Goal: Information Seeking & Learning: Learn about a topic

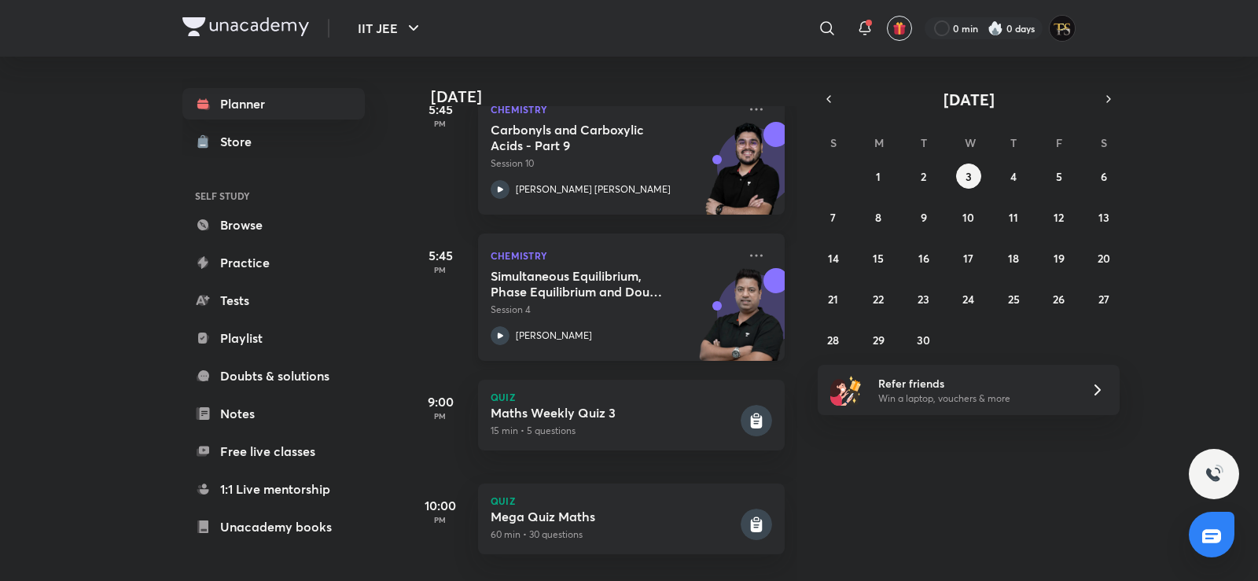
scroll to position [414, 0]
click at [921, 213] on abbr "9" at bounding box center [924, 217] width 6 height 15
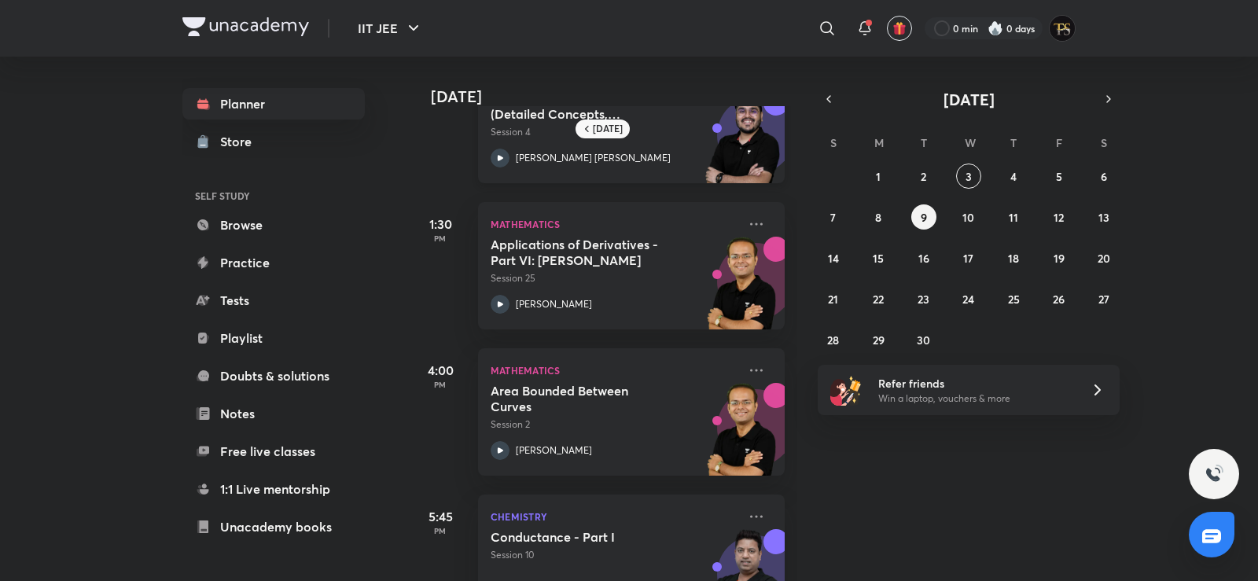
scroll to position [135, 0]
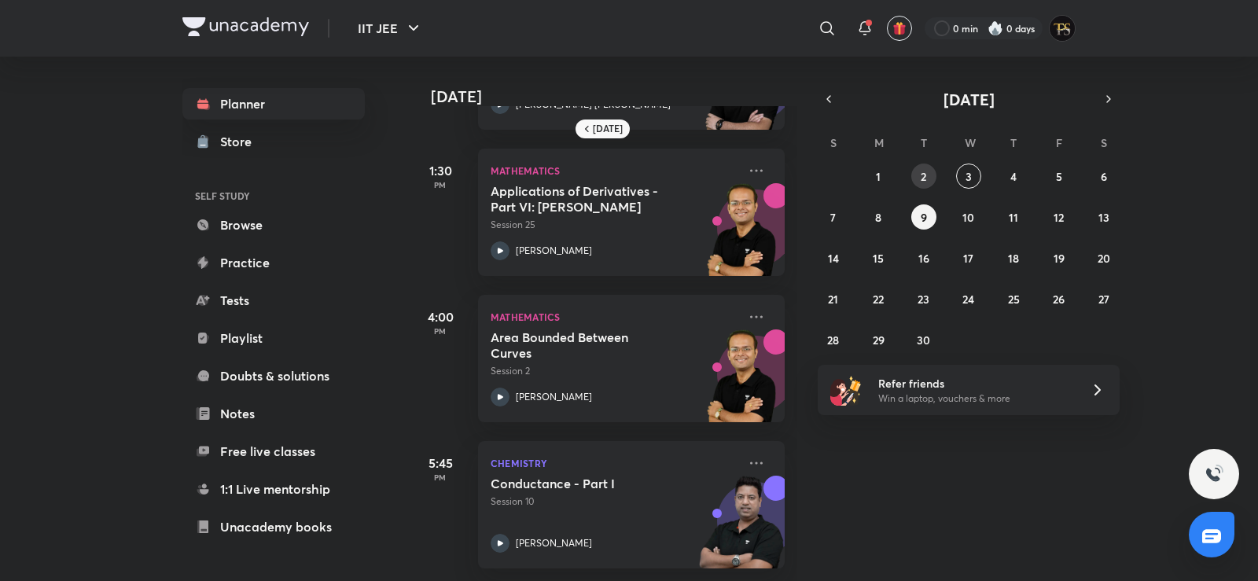
click at [921, 174] on abbr "2" at bounding box center [924, 176] width 6 height 15
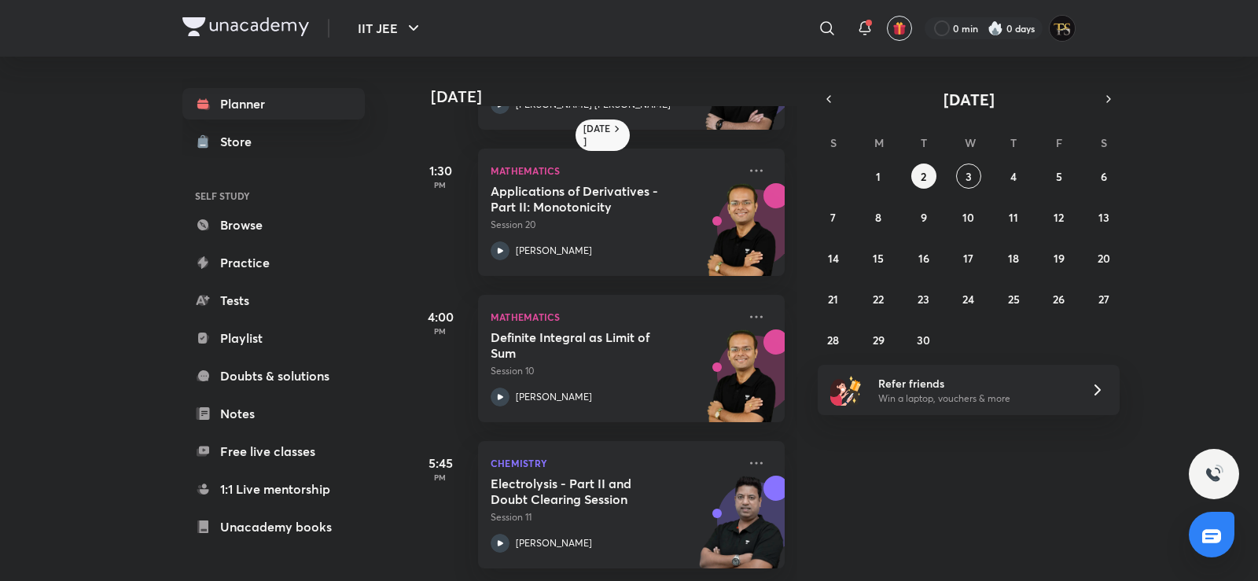
click at [965, 271] on div "31 1 2 3 4 5 6 7 8 9 10 11 12 13 14 15 16 17 18 19 20 21 22 23 24 25 26 27 28 2…" at bounding box center [969, 258] width 302 height 189
click at [965, 257] on abbr "17" at bounding box center [968, 258] width 10 height 15
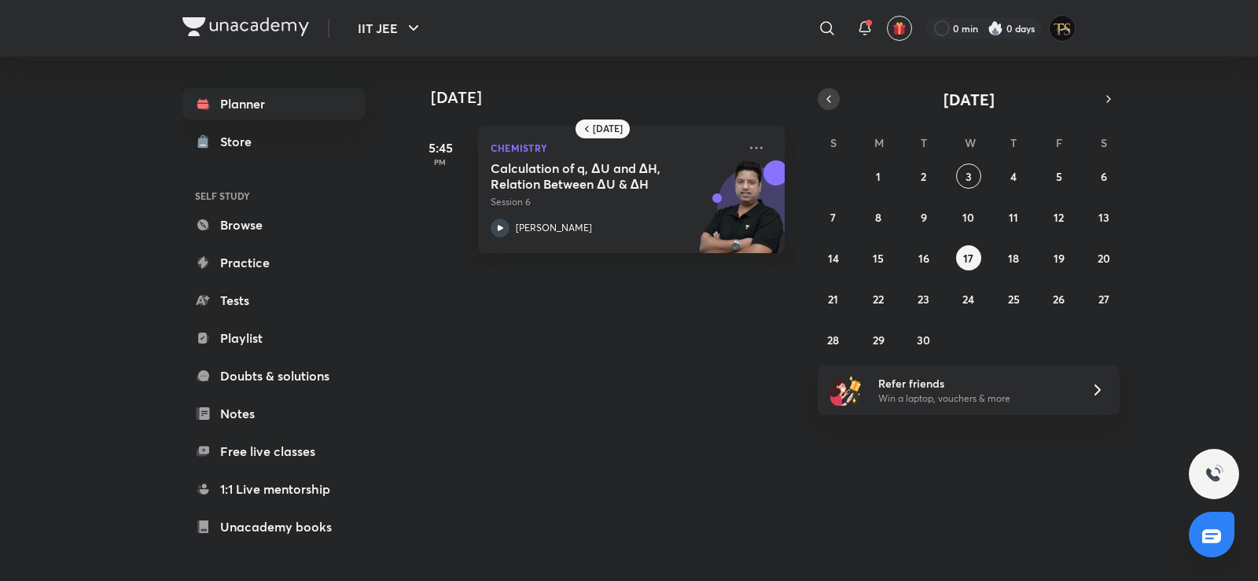
click at [823, 97] on icon "button" at bounding box center [828, 99] width 13 height 14
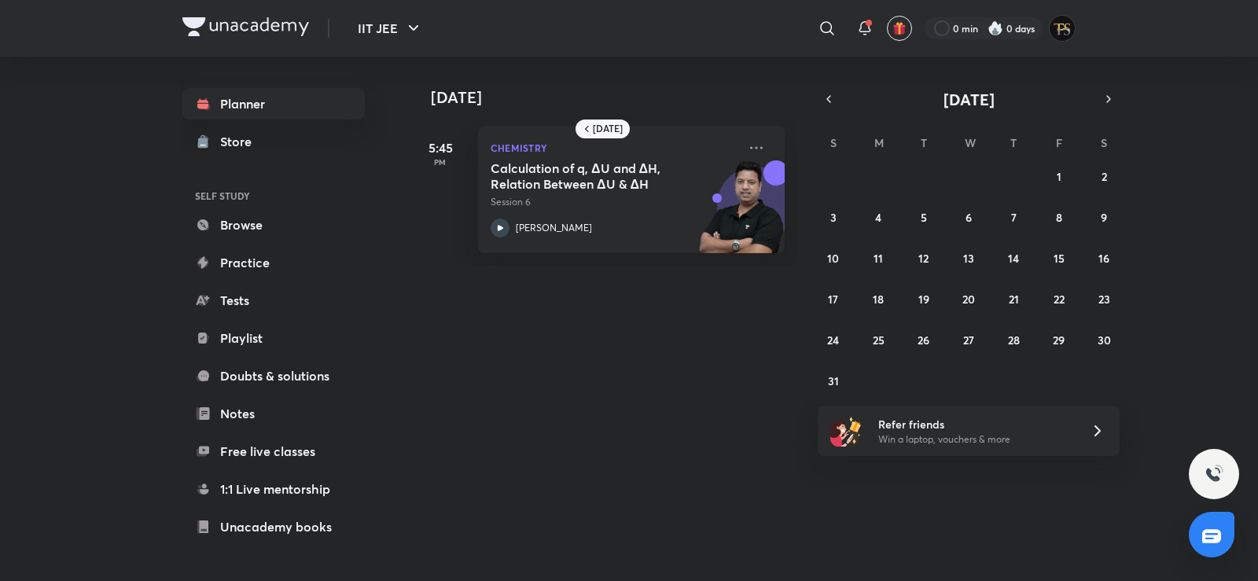
click at [892, 210] on div "27 28 29 30 31 1 2 3 4 5 6 7 8 9 10 11 12 13 14 15 16 17 18 19 20 21 22 23 24 2…" at bounding box center [969, 279] width 302 height 230
drag, startPoint x: 908, startPoint y: 235, endPoint x: 917, endPoint y: 256, distance: 22.9
click at [913, 252] on div "27 28 29 30 31 1 2 3 4 5 6 7 8 9 10 11 12 13 14 15 16 17 18 19 20 21 22 23 24 2…" at bounding box center [969, 279] width 302 height 230
click at [917, 256] on button "12" at bounding box center [923, 257] width 25 height 25
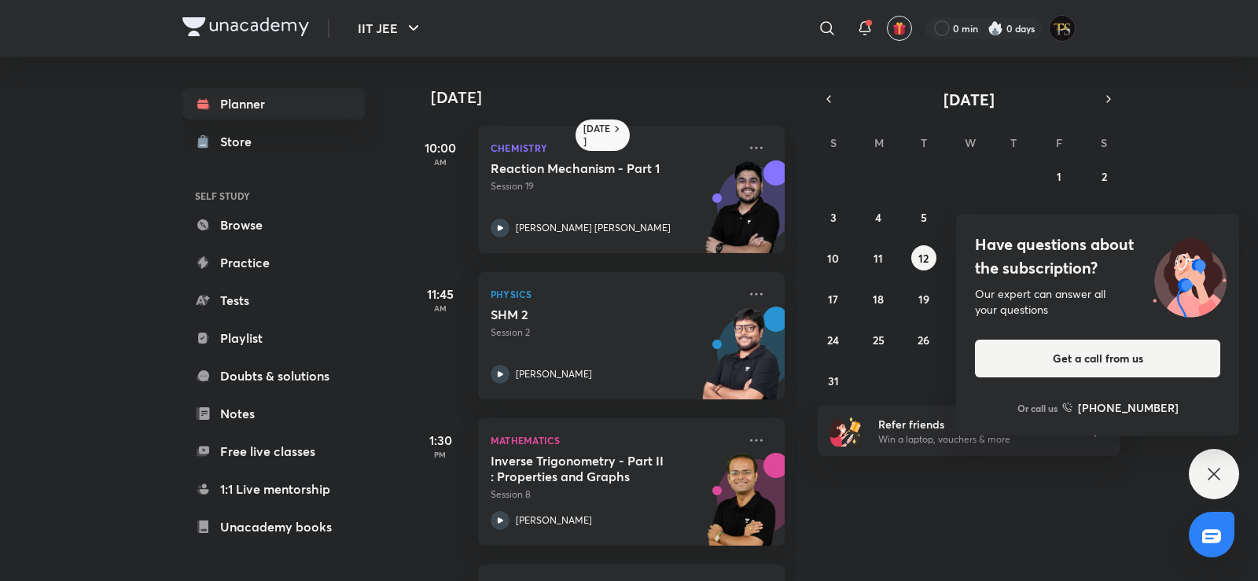
click at [1211, 469] on icon at bounding box center [1213, 474] width 19 height 19
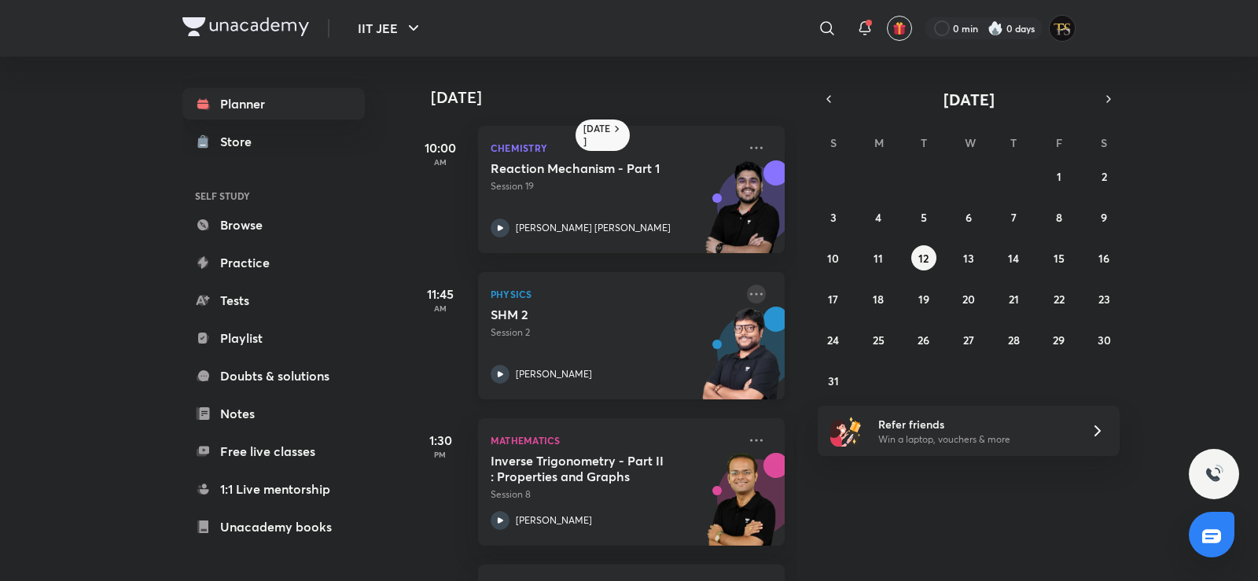
click at [750, 292] on icon at bounding box center [756, 294] width 19 height 19
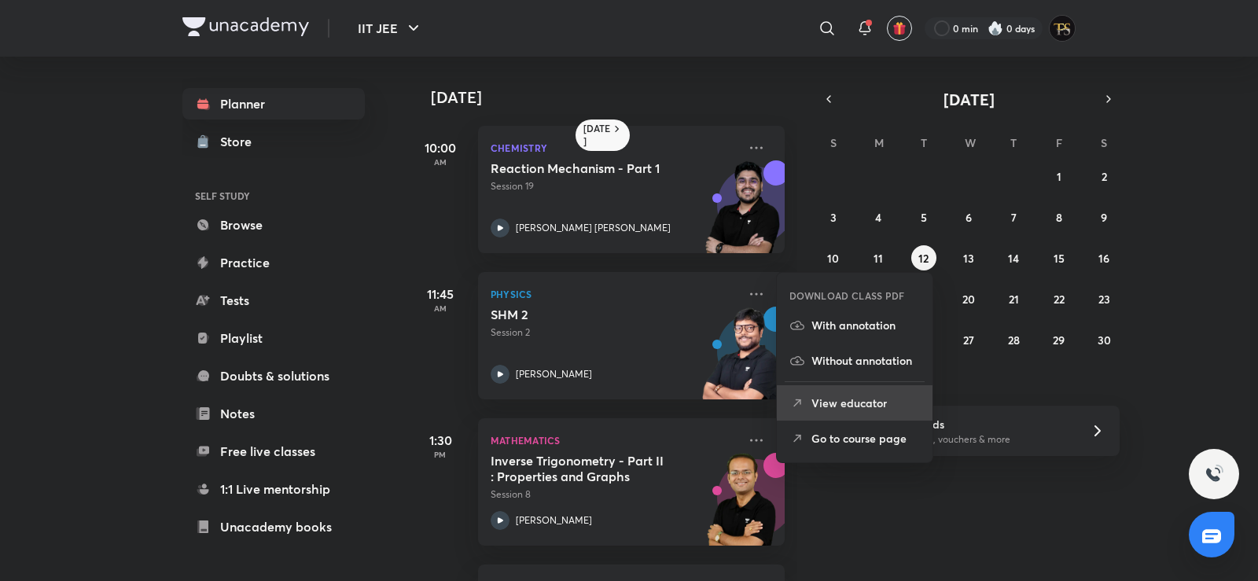
click at [880, 420] on li "View educator" at bounding box center [855, 402] width 156 height 35
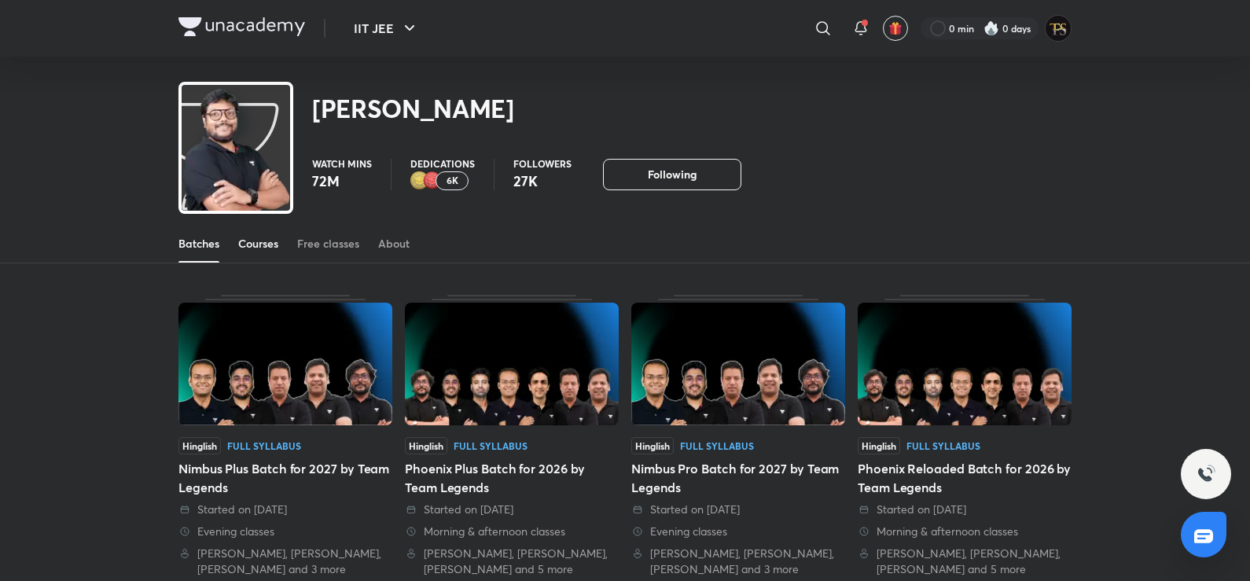
click at [248, 230] on link "Courses" at bounding box center [258, 244] width 40 height 38
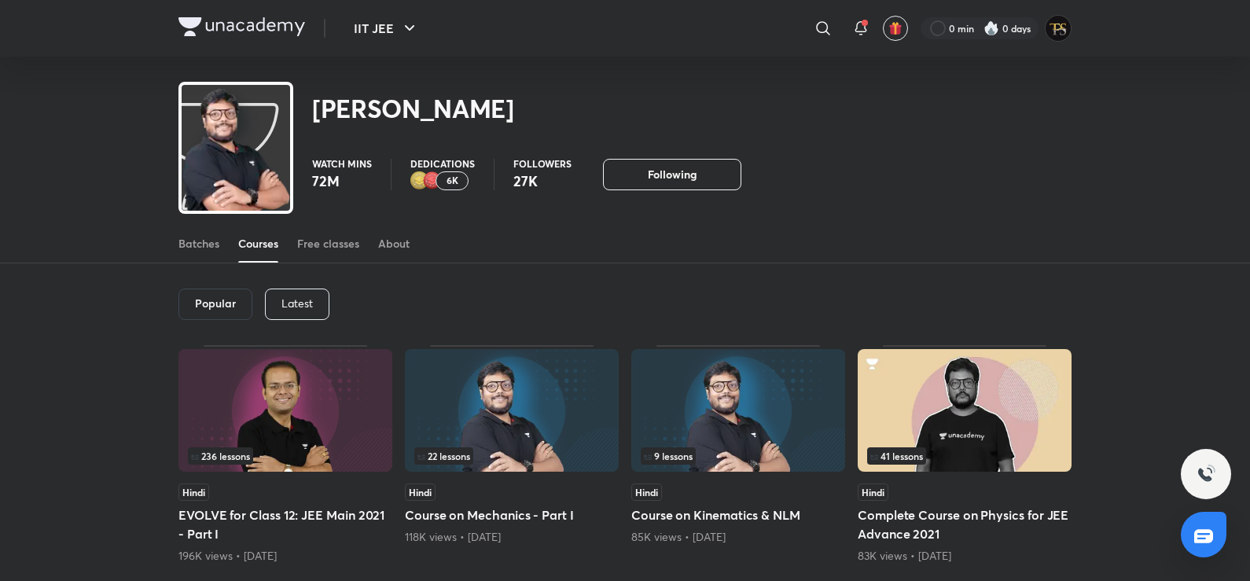
click at [290, 299] on p "Latest" at bounding box center [296, 303] width 31 height 13
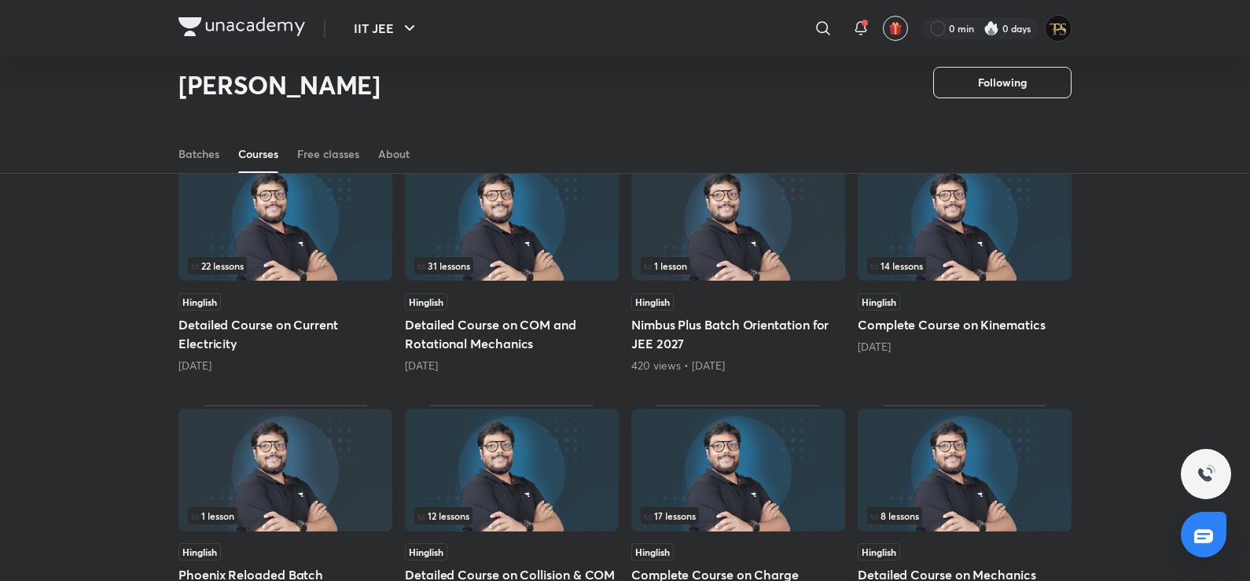
scroll to position [619, 0]
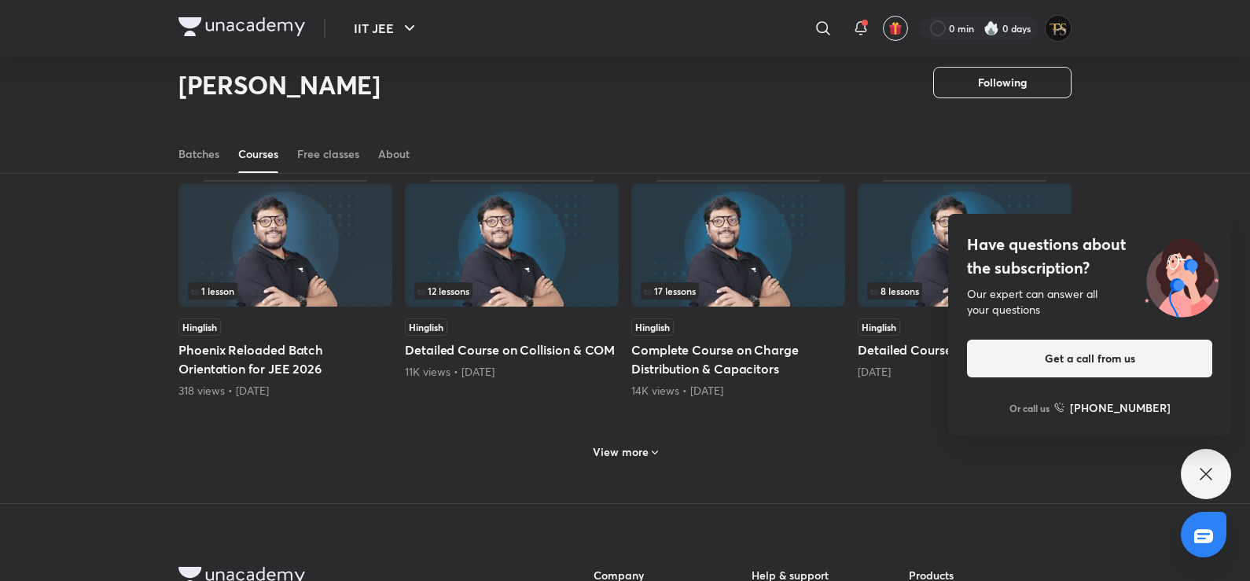
click at [766, 273] on img at bounding box center [738, 245] width 214 height 123
click at [1220, 474] on div "Have questions about the subscription? Our expert can answer all your questions…" at bounding box center [1206, 474] width 50 height 50
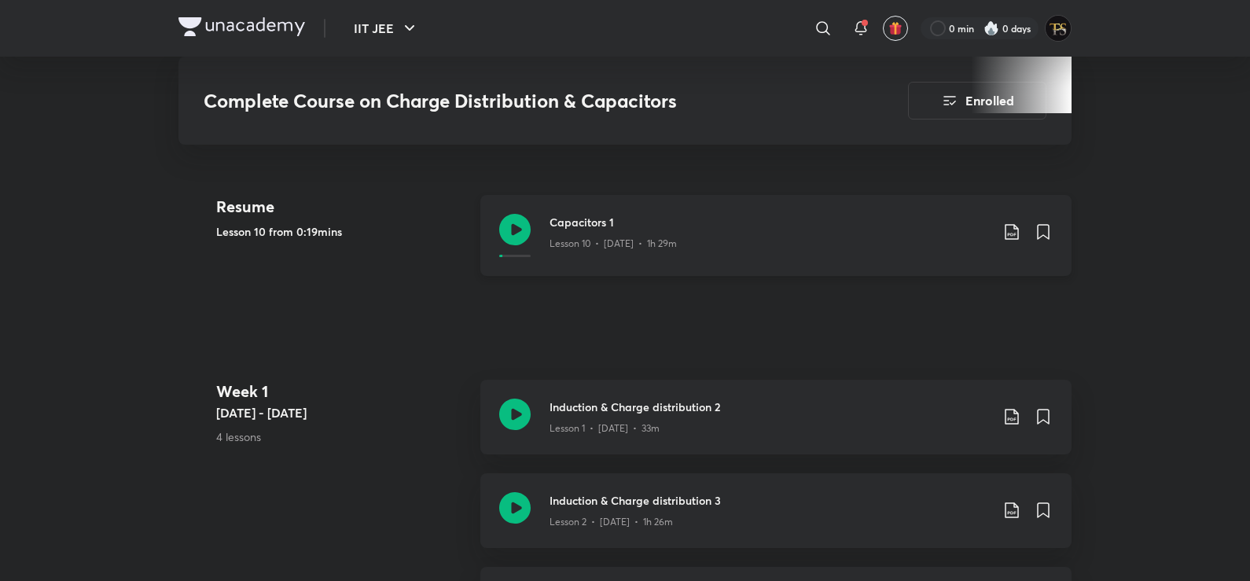
scroll to position [708, 0]
click at [550, 245] on p "Lesson 10 • [DATE] • 1h 29m" at bounding box center [613, 244] width 127 height 14
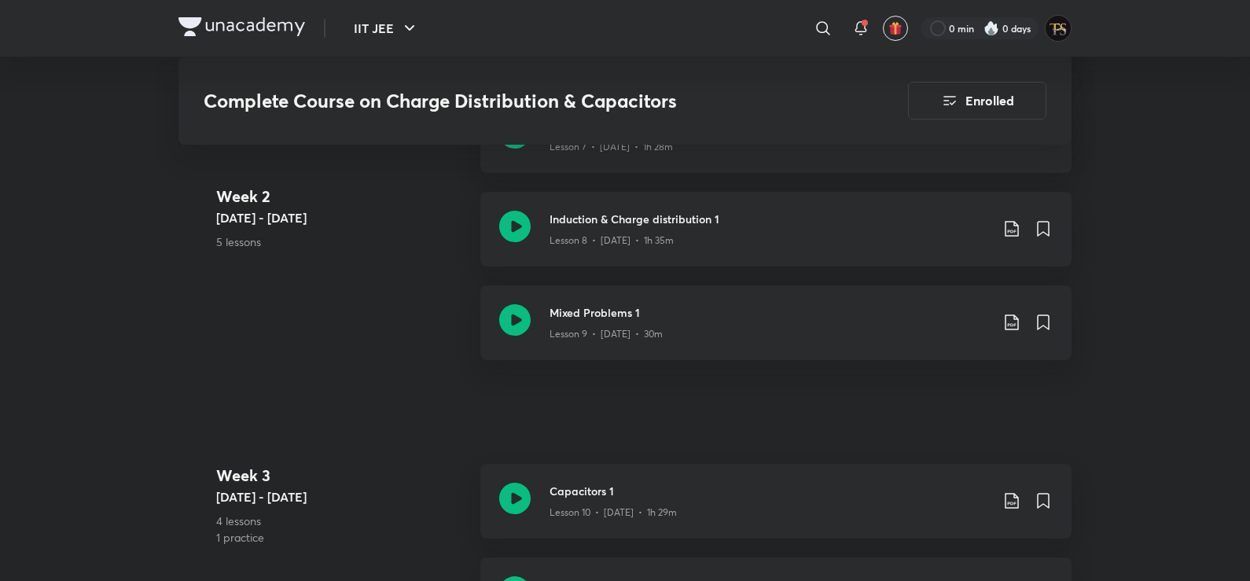
scroll to position [1641, 0]
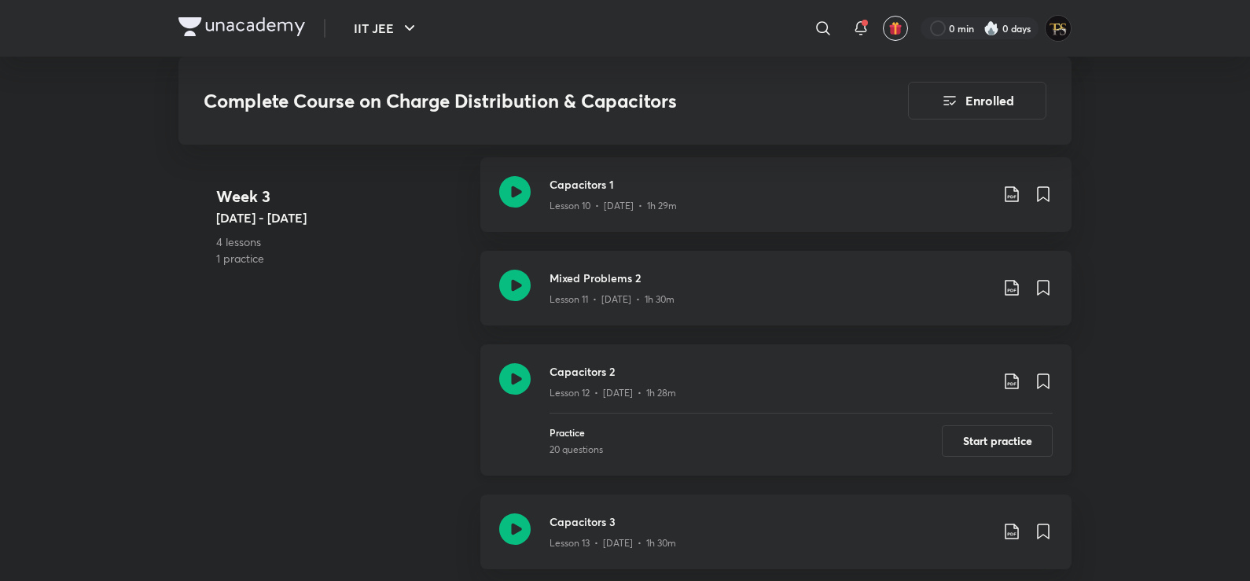
scroll to position [1808, 0]
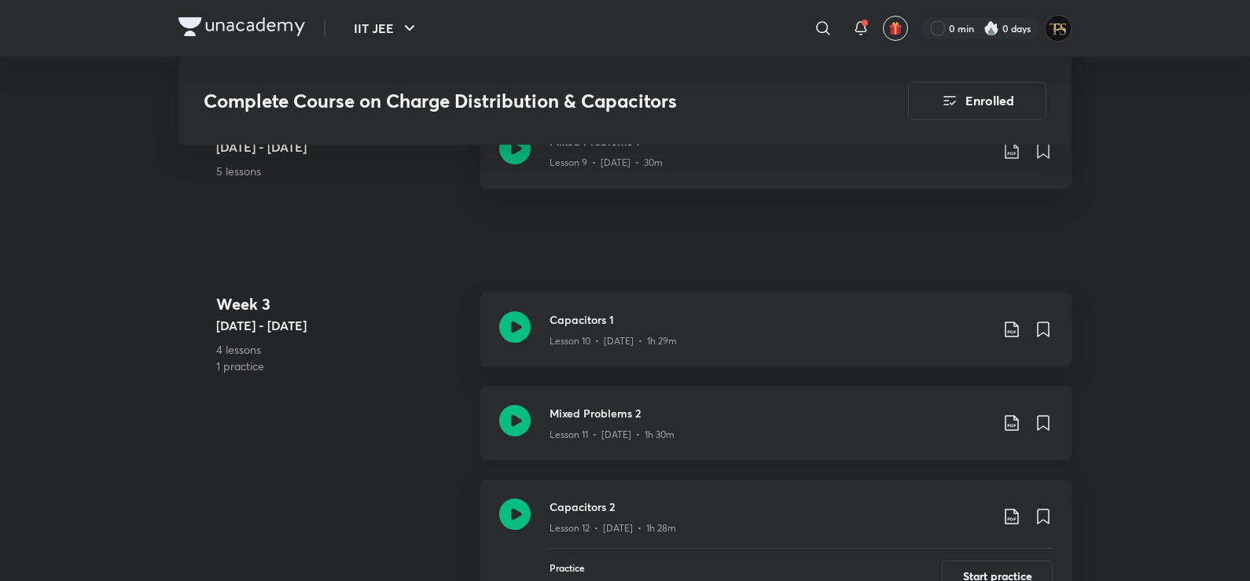
click at [584, 426] on div "Lesson 11 • [DATE] • 1h 30m" at bounding box center [770, 431] width 440 height 20
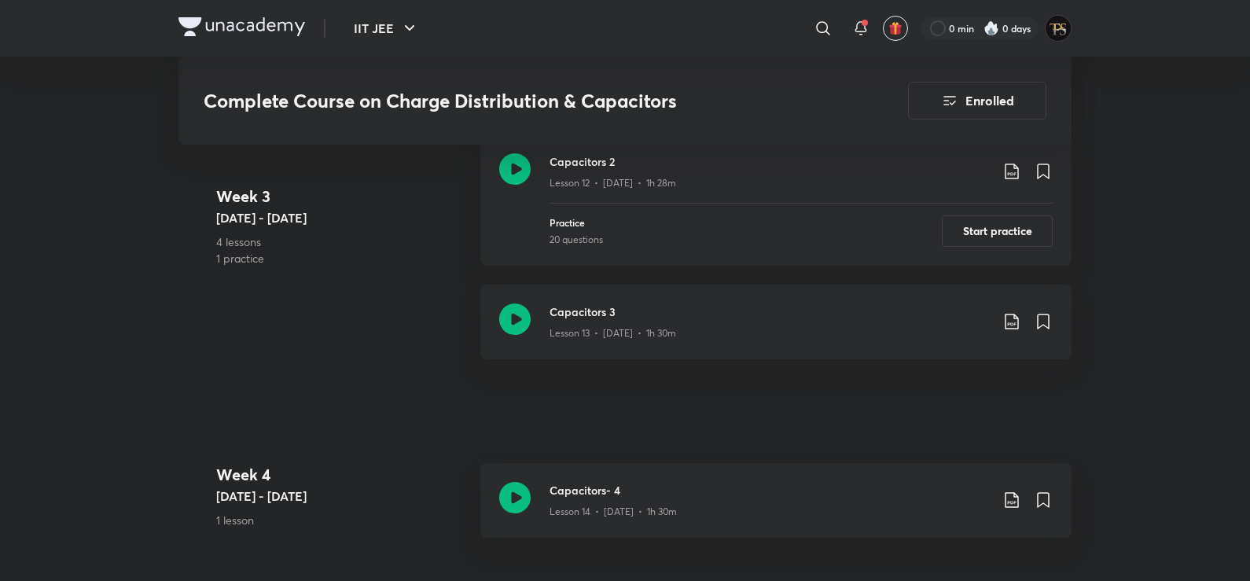
scroll to position [2154, 0]
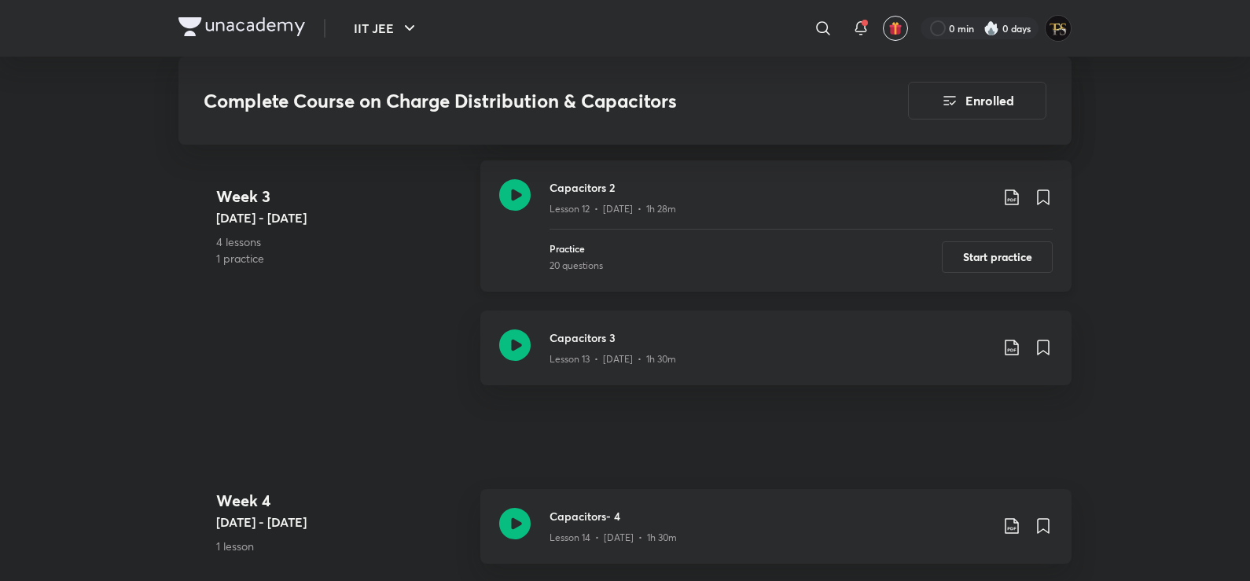
scroll to position [2123, 0]
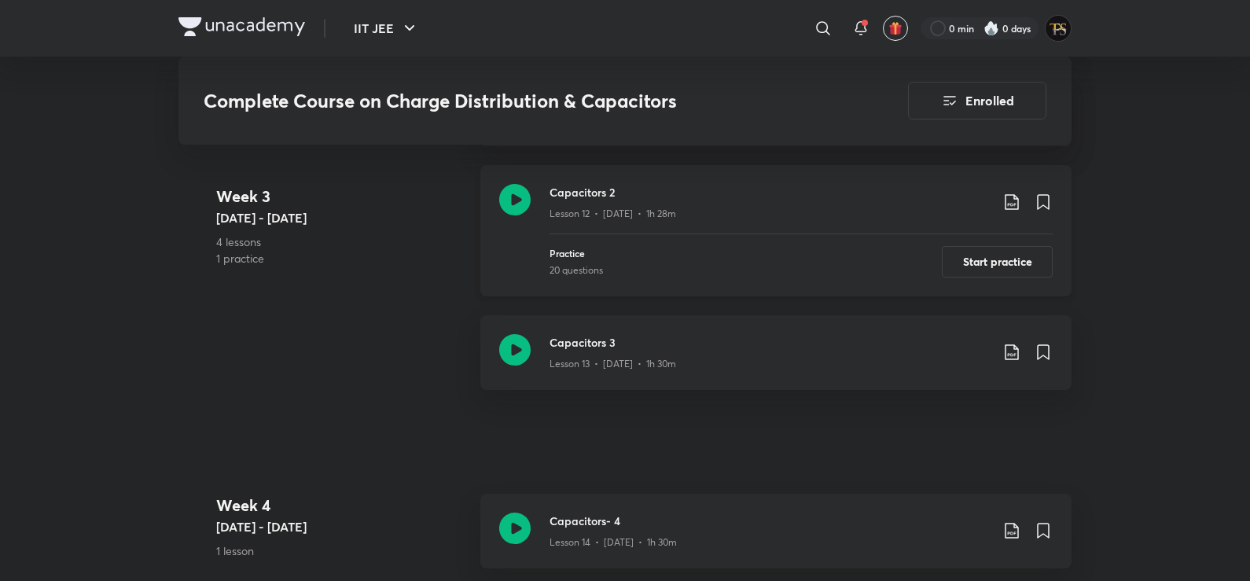
click at [575, 201] on div "Lesson 12 • [DATE] • 1h 28m" at bounding box center [770, 210] width 440 height 20
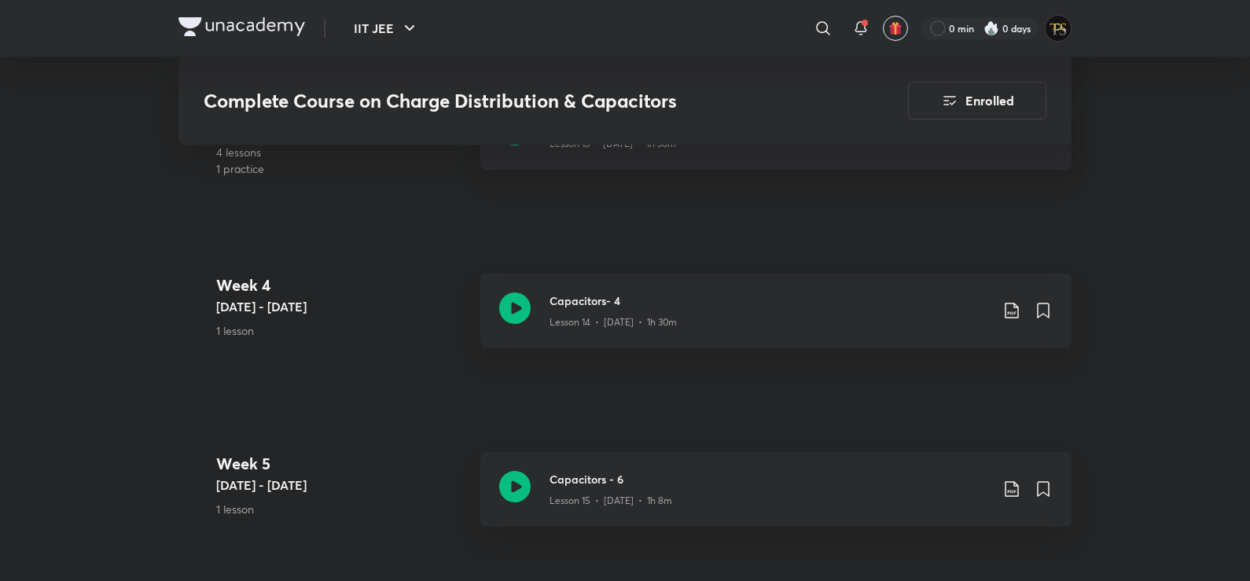
scroll to position [2374, 0]
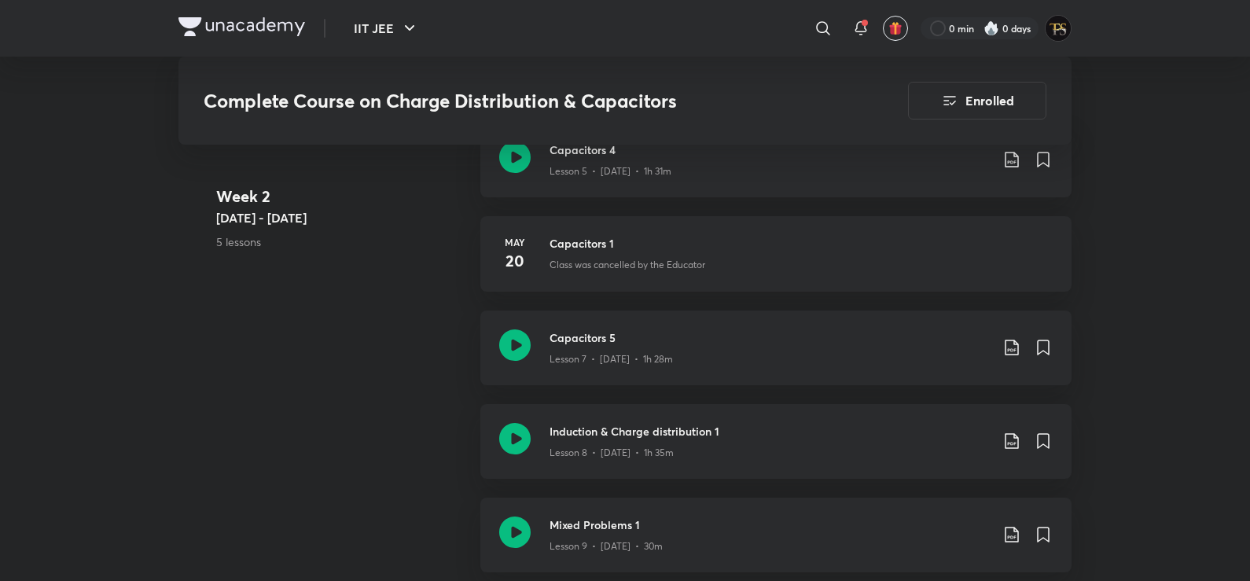
scroll to position [1572, 0]
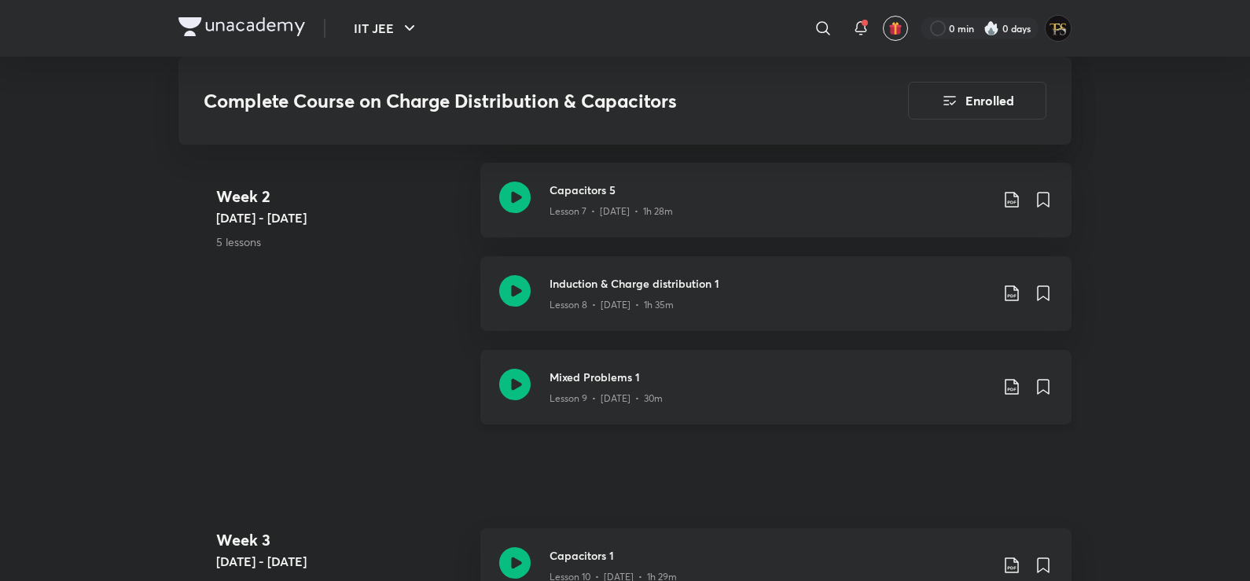
click at [584, 373] on h3 "Mixed Problems 1" at bounding box center [770, 377] width 440 height 17
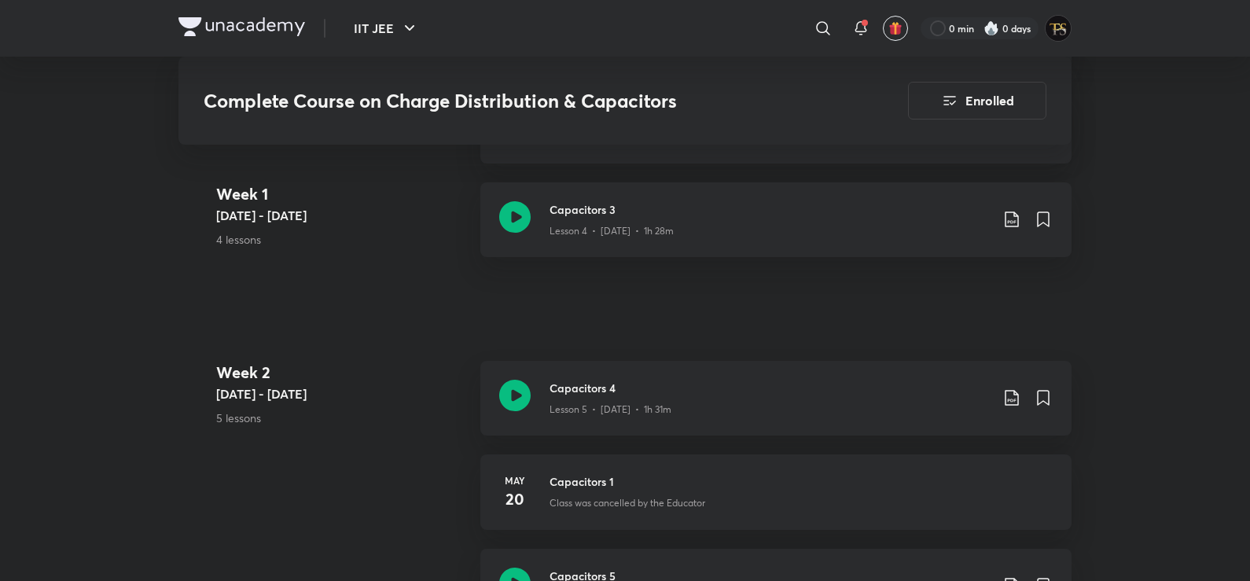
scroll to position [1494, 0]
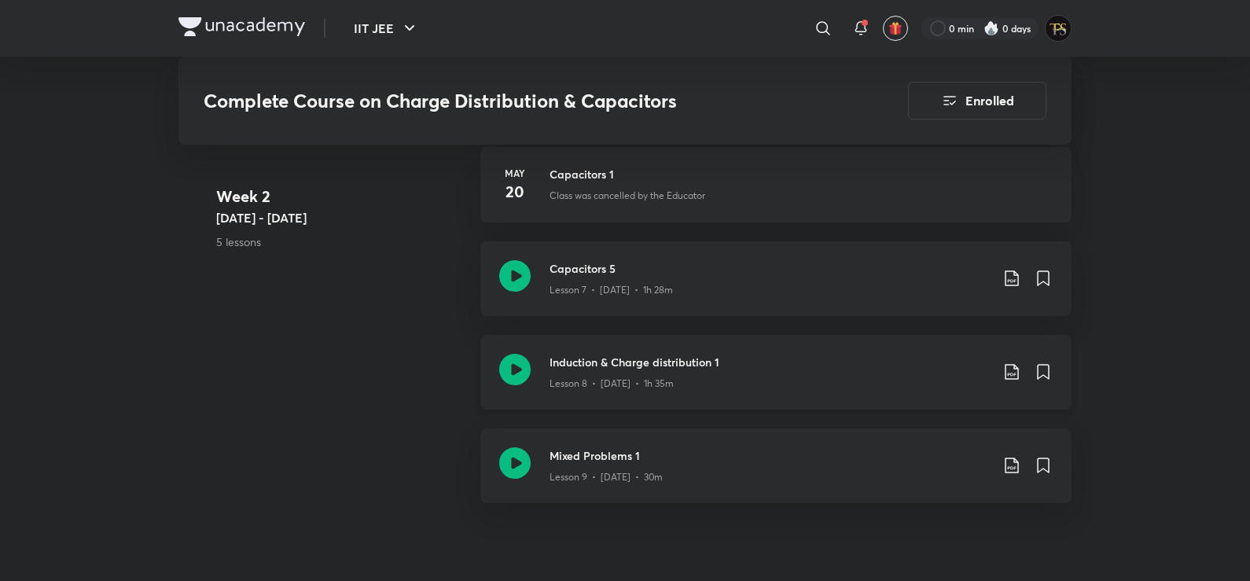
click at [568, 366] on h3 "Induction & Charge distribution 1" at bounding box center [770, 362] width 440 height 17
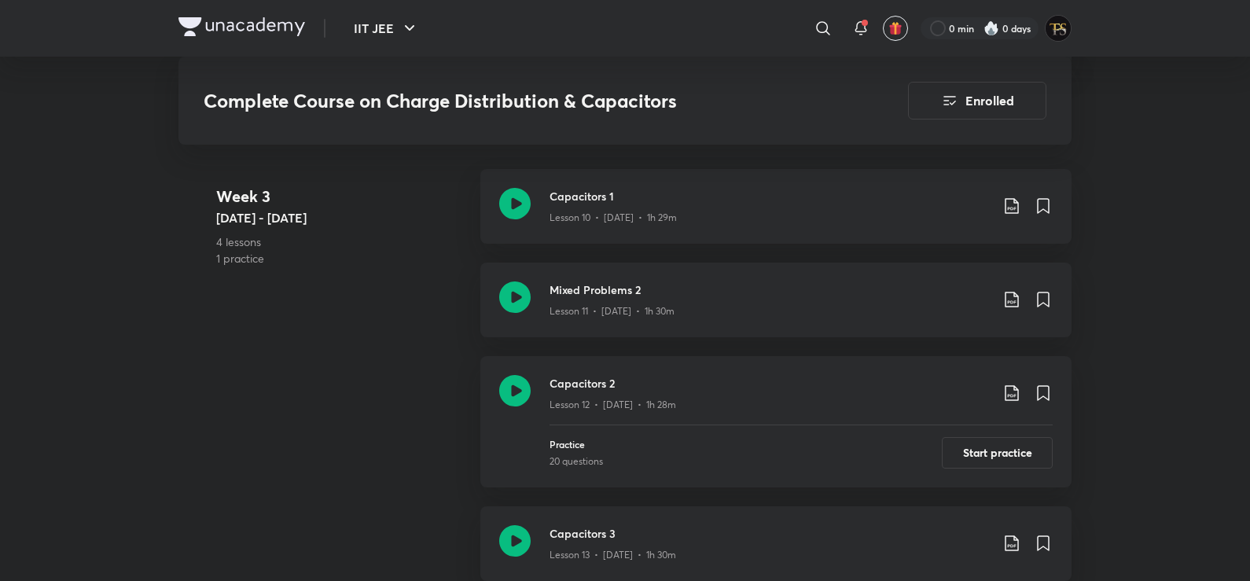
scroll to position [1934, 0]
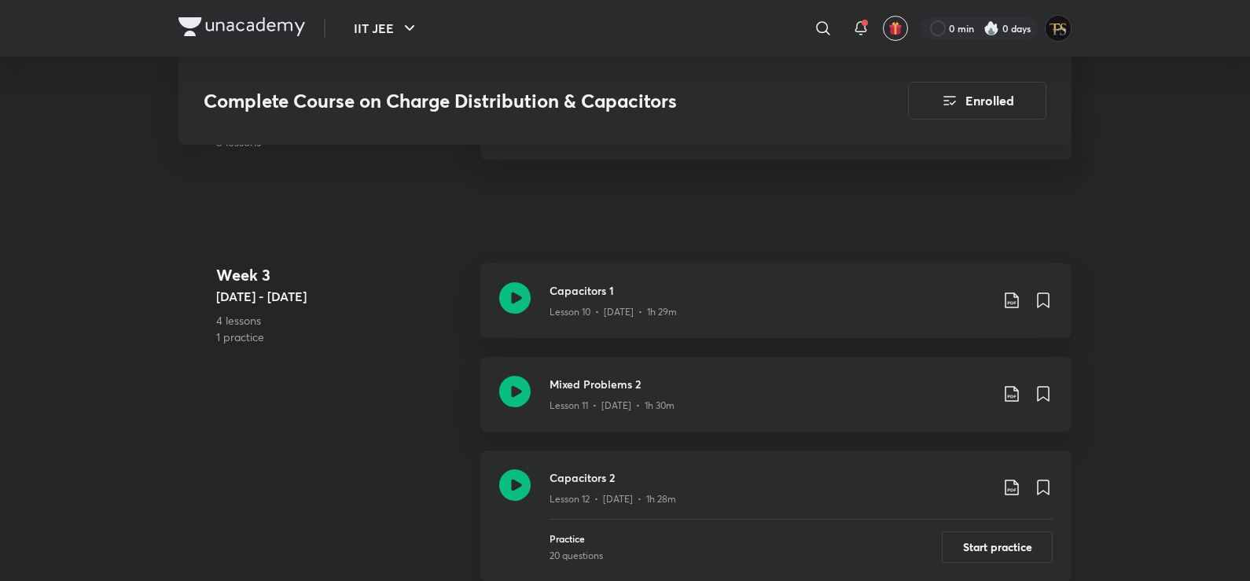
scroll to position [1887, 0]
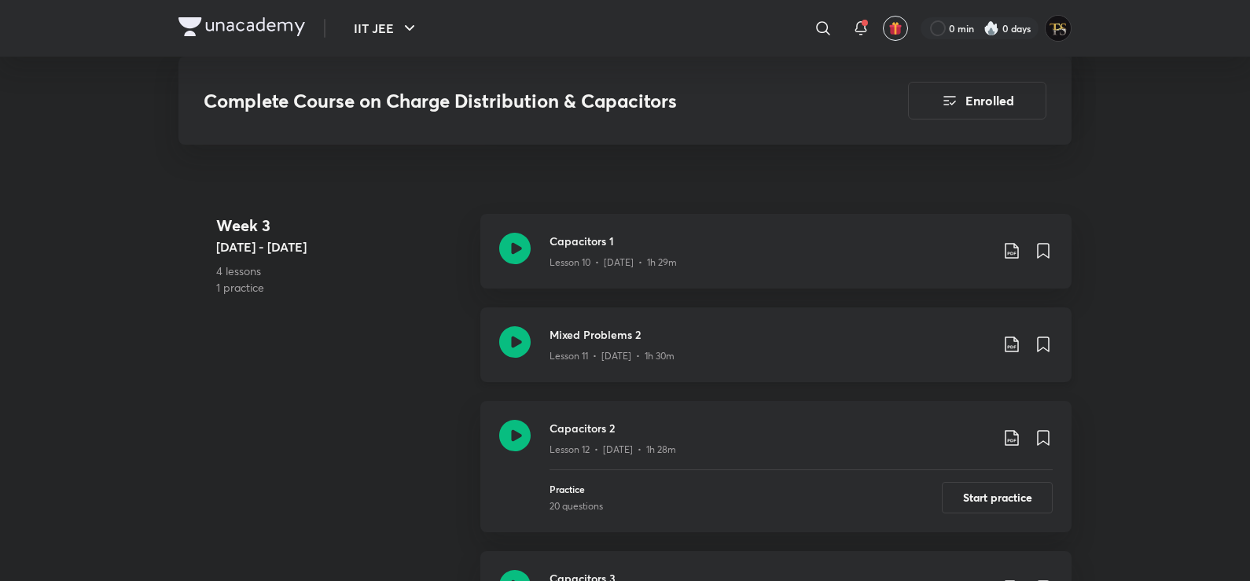
click at [527, 357] on icon at bounding box center [514, 341] width 31 height 31
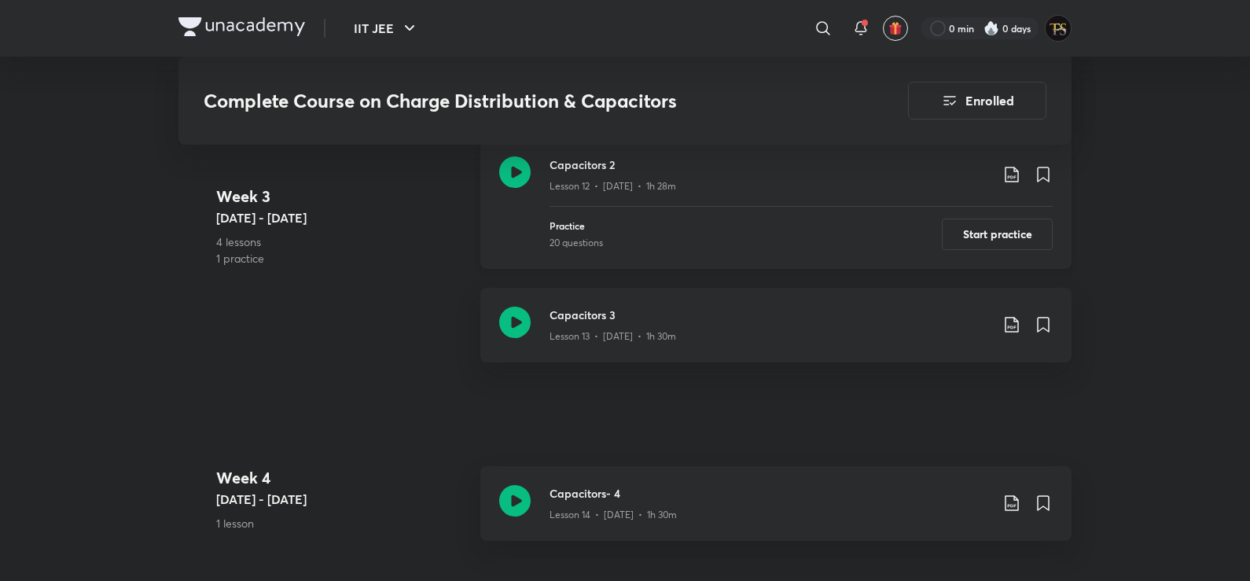
scroll to position [2123, 0]
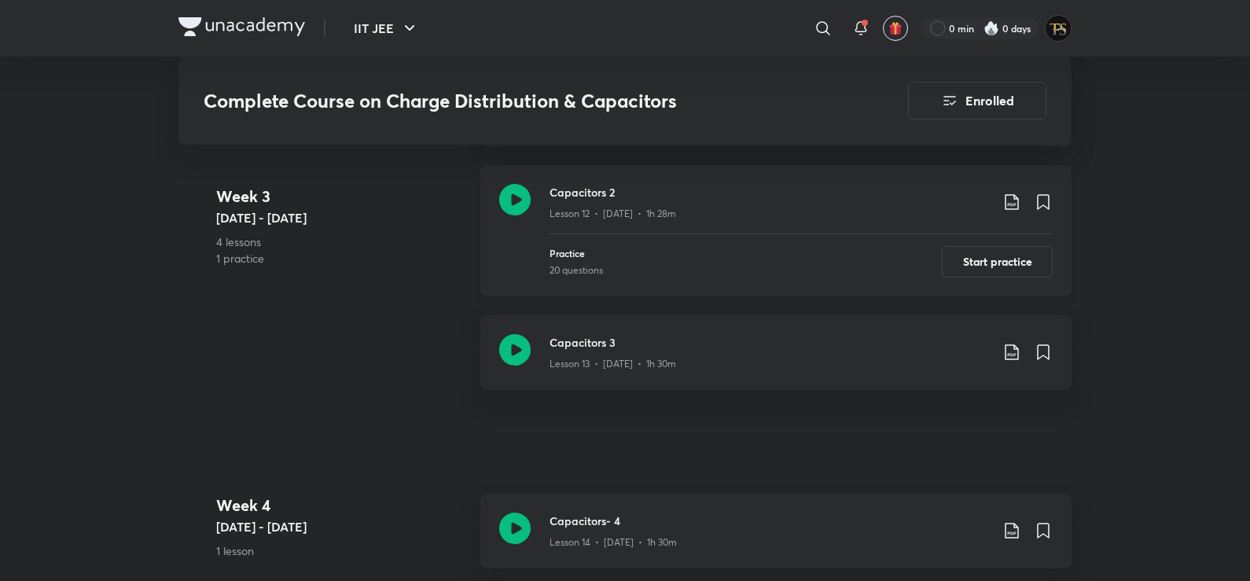
click at [660, 190] on h3 "Capacitors 2" at bounding box center [770, 192] width 440 height 17
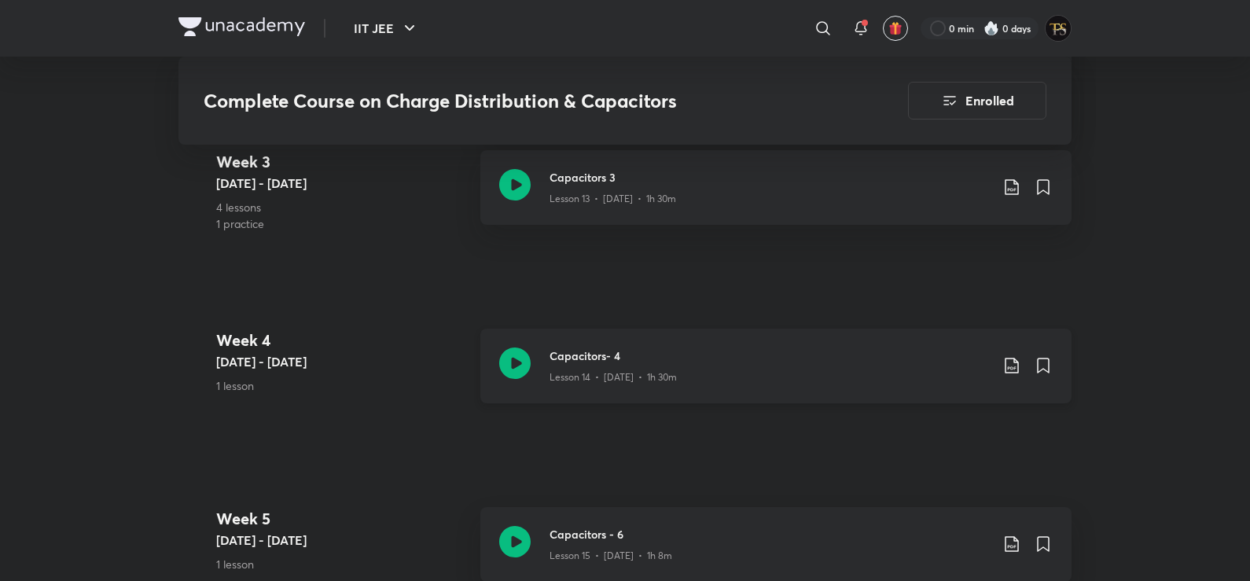
scroll to position [2201, 0]
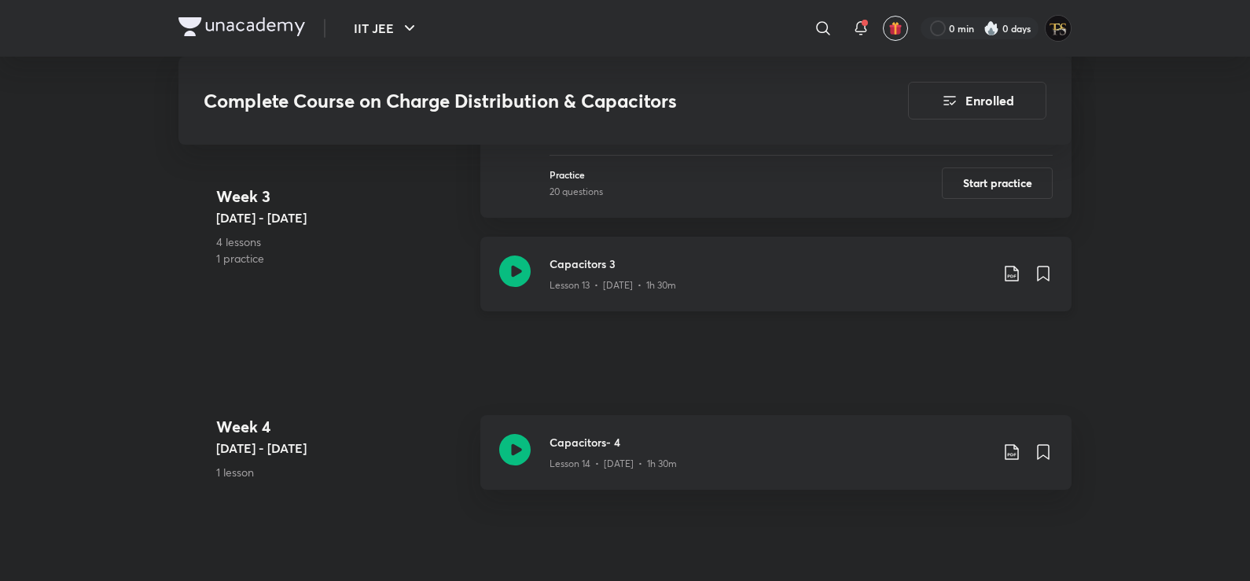
click at [653, 285] on p "Lesson 13 • [DATE] • 1h 30m" at bounding box center [613, 285] width 127 height 14
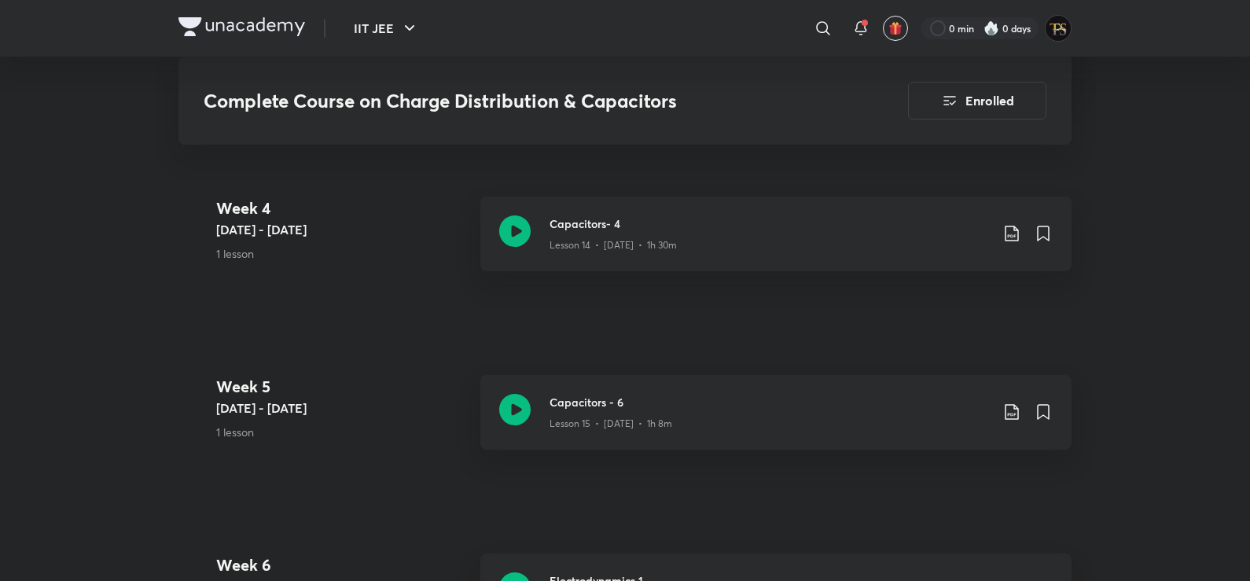
scroll to position [2421, 0]
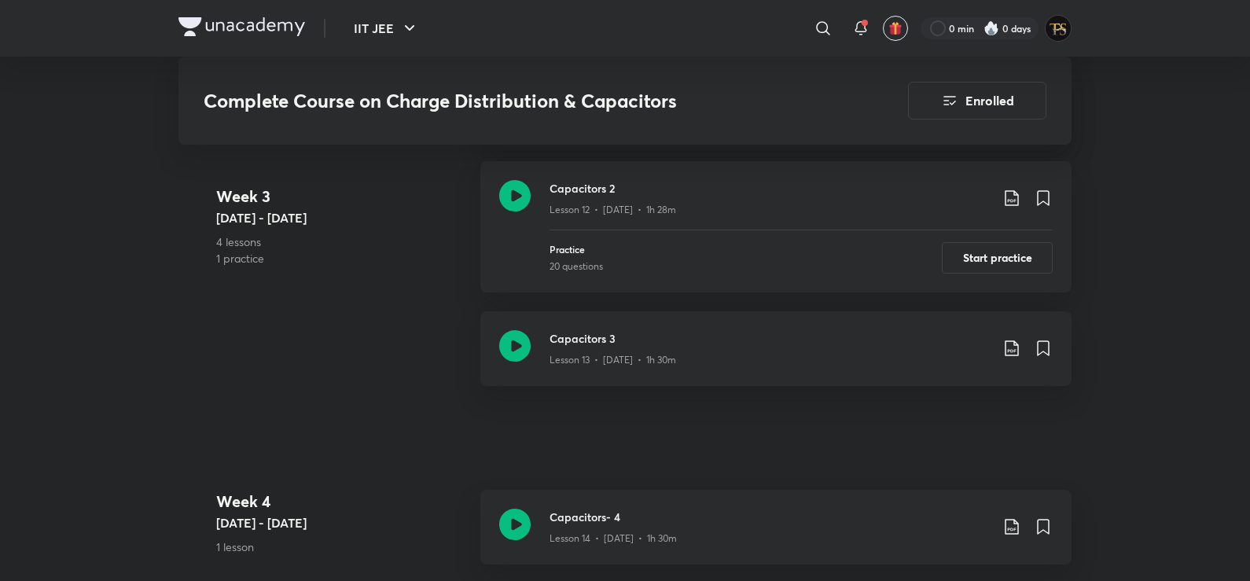
scroll to position [2201, 0]
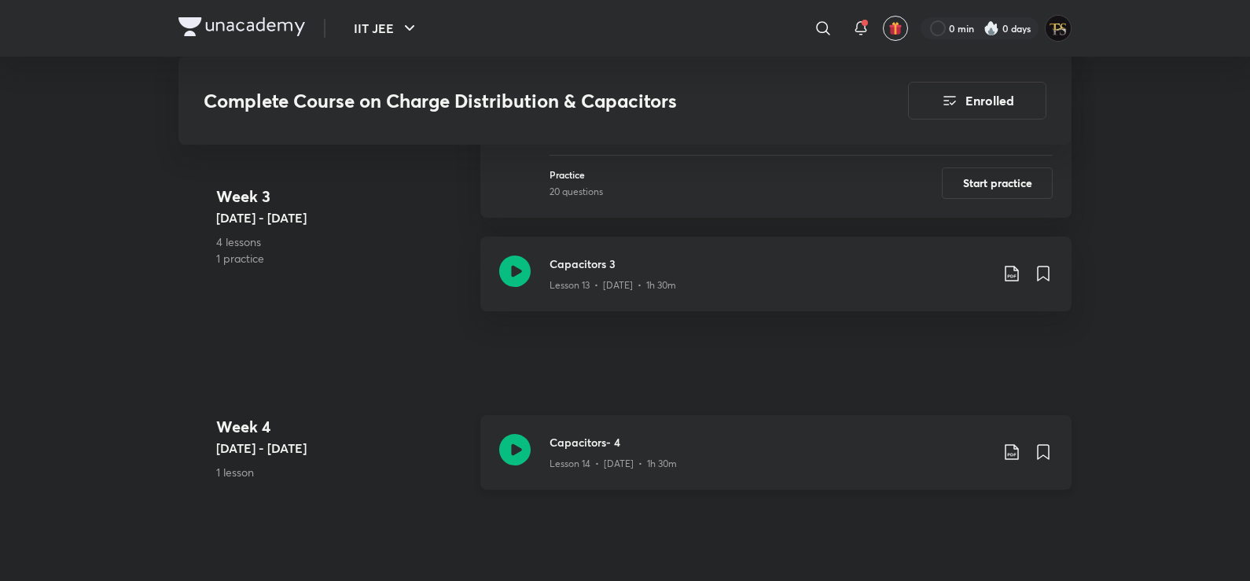
click at [630, 466] on p "Lesson 14 • [DATE] • 1h 30m" at bounding box center [613, 464] width 127 height 14
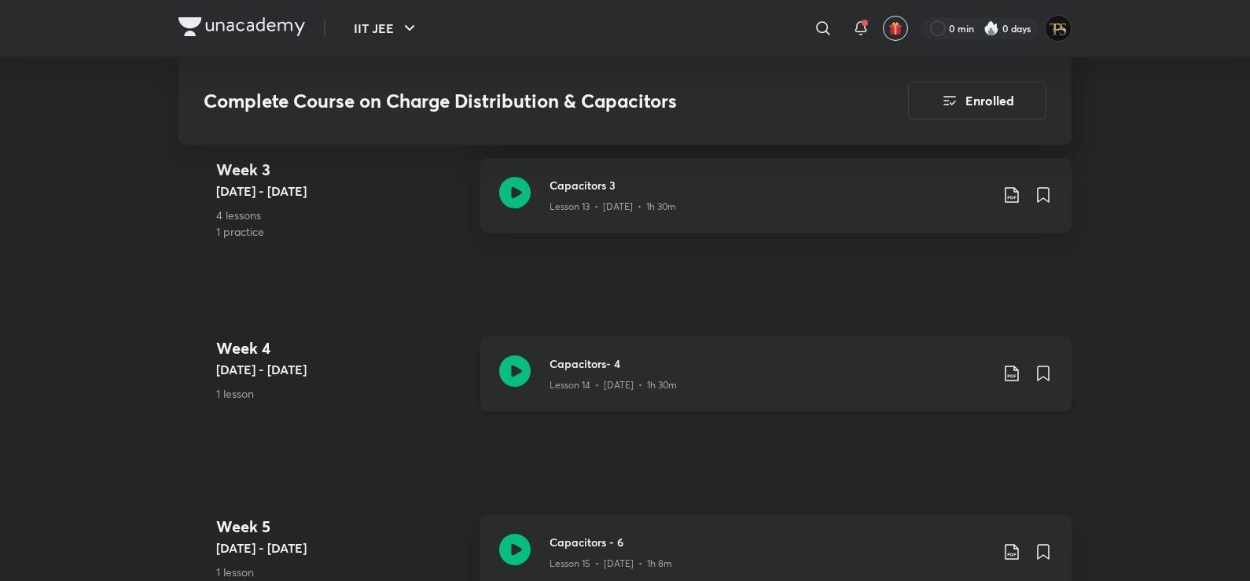
click at [527, 386] on icon at bounding box center [514, 370] width 31 height 31
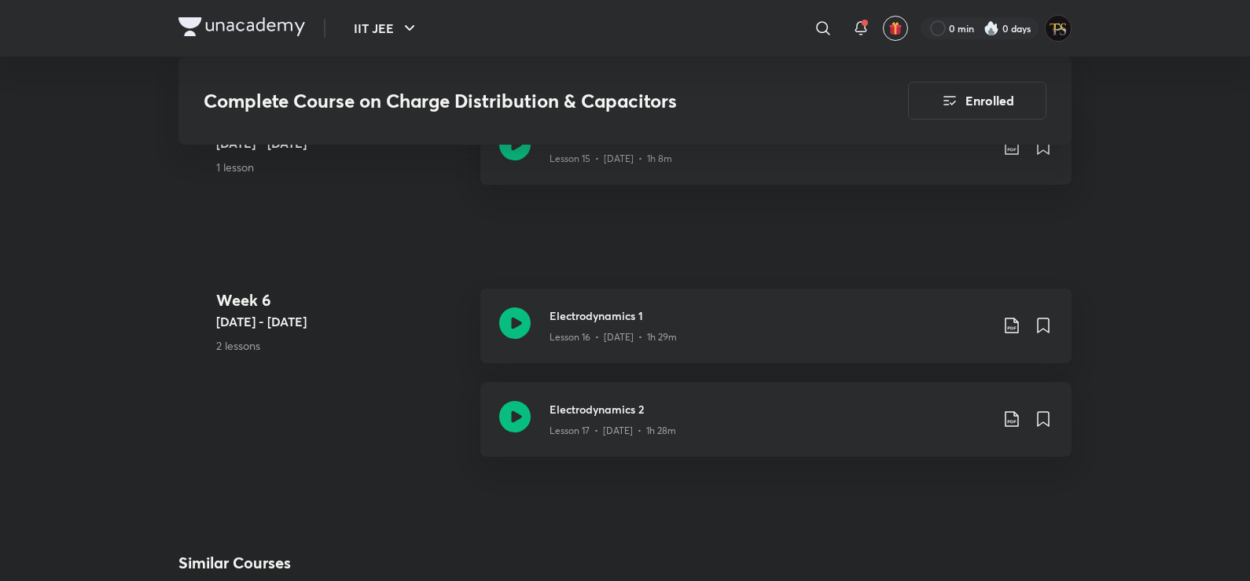
scroll to position [2689, 0]
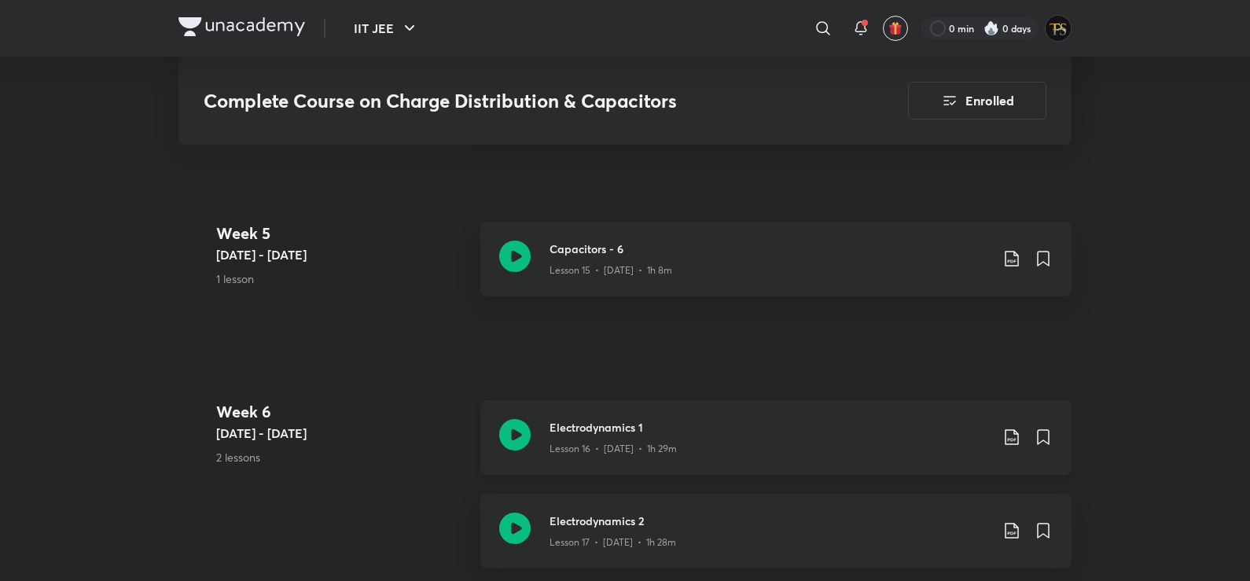
scroll to position [2516, 0]
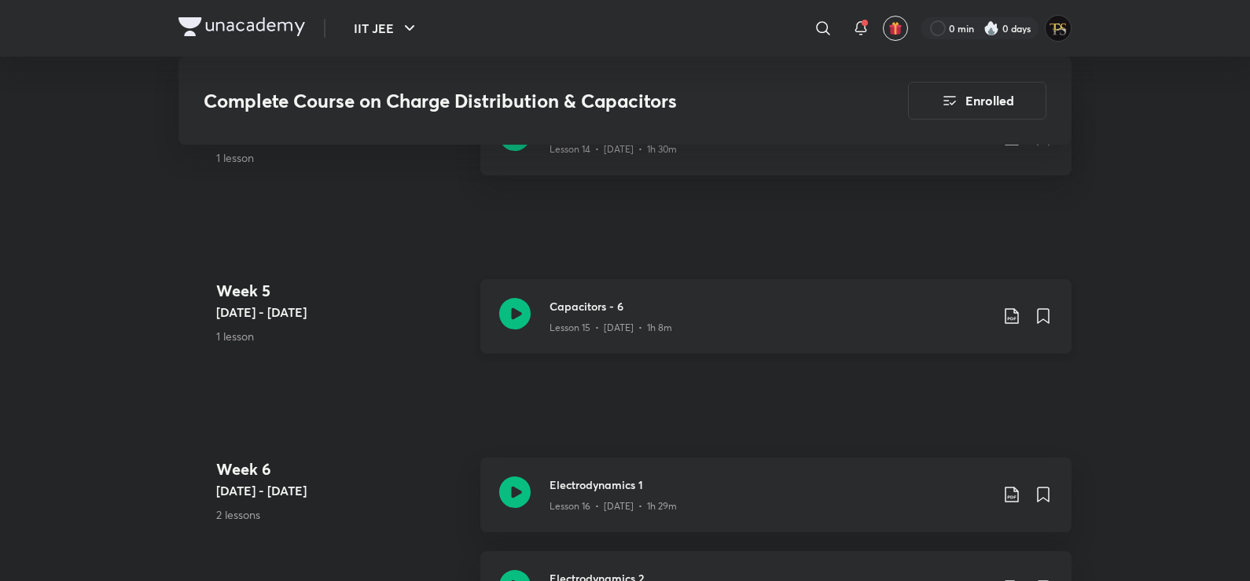
click at [605, 322] on p "Lesson 15 • [DATE] • 1h 8m" at bounding box center [611, 328] width 123 height 14
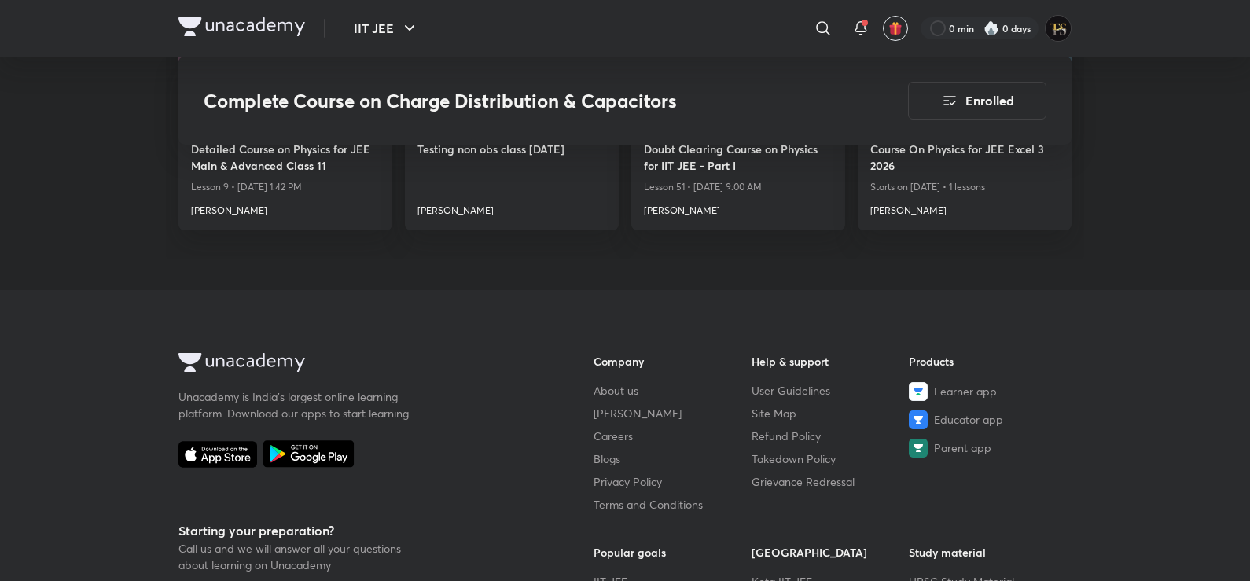
scroll to position [3302, 0]
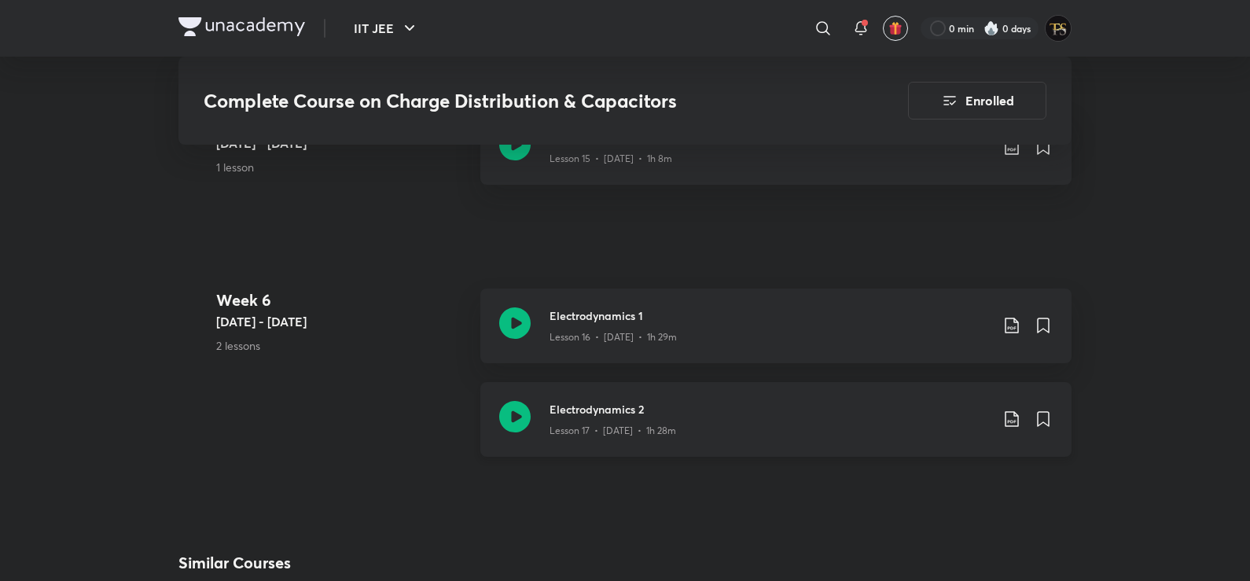
scroll to position [2594, 0]
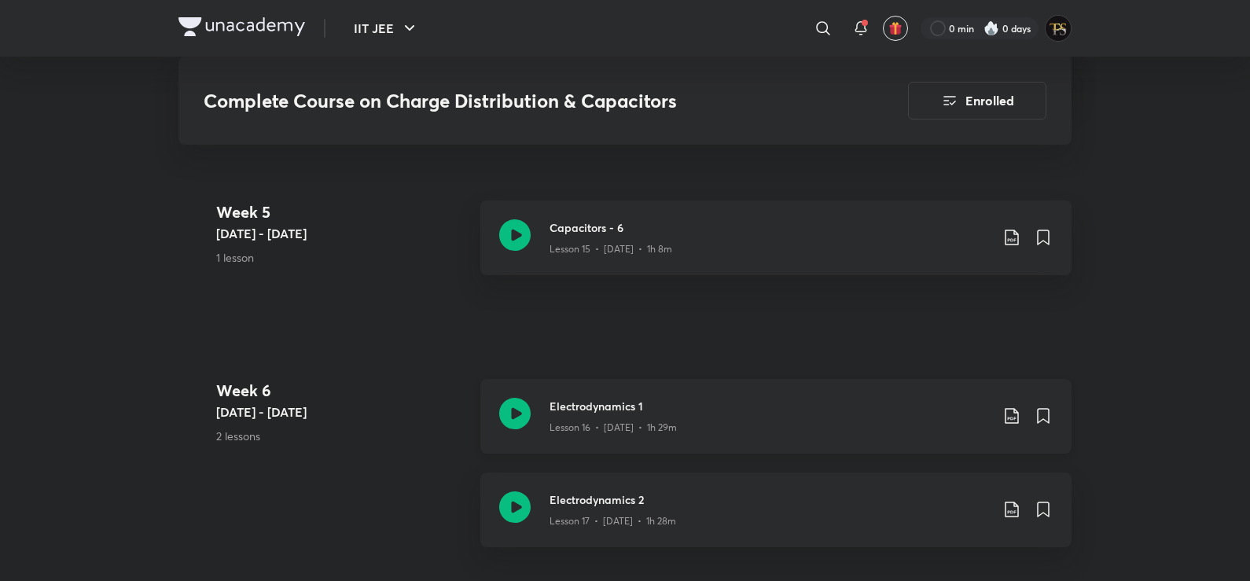
click at [559, 405] on h3 "Electrodynamics 1" at bounding box center [770, 406] width 440 height 17
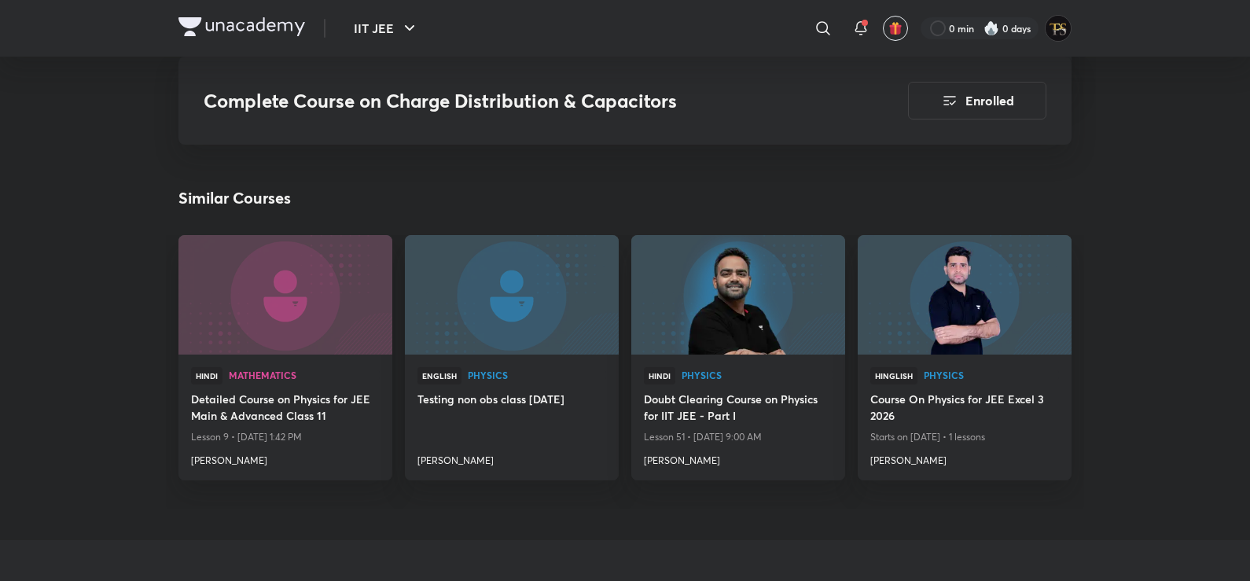
scroll to position [3192, 0]
